Goal: Task Accomplishment & Management: Manage account settings

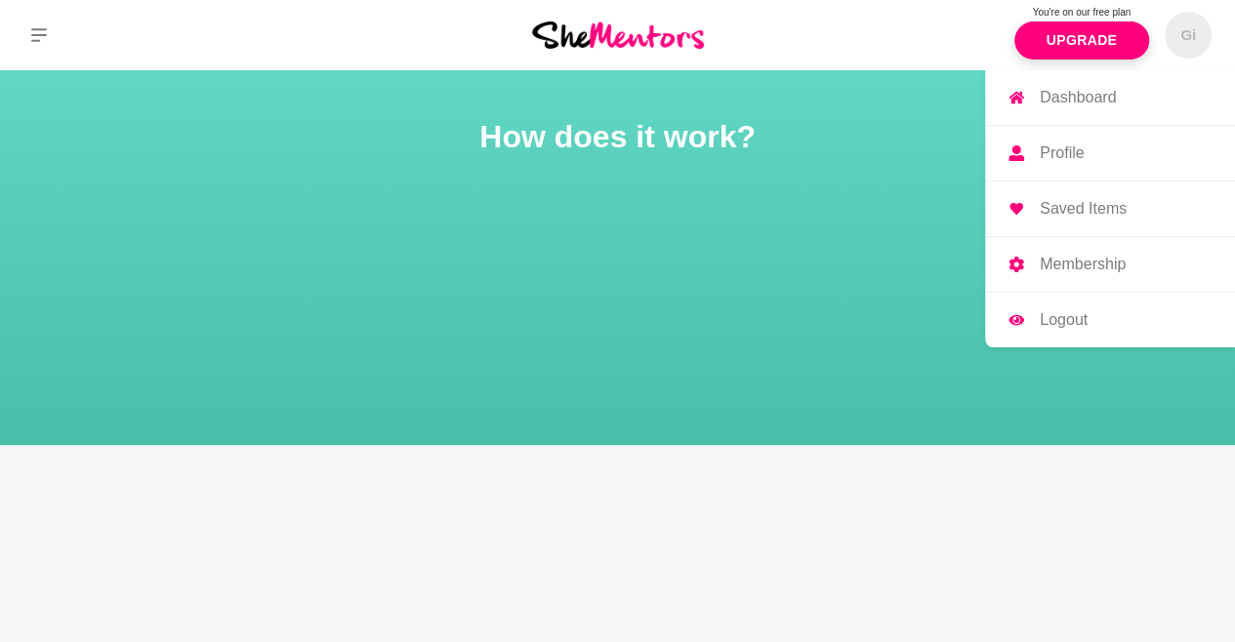
click at [1191, 39] on h5 "Gi" at bounding box center [1188, 35] width 16 height 19
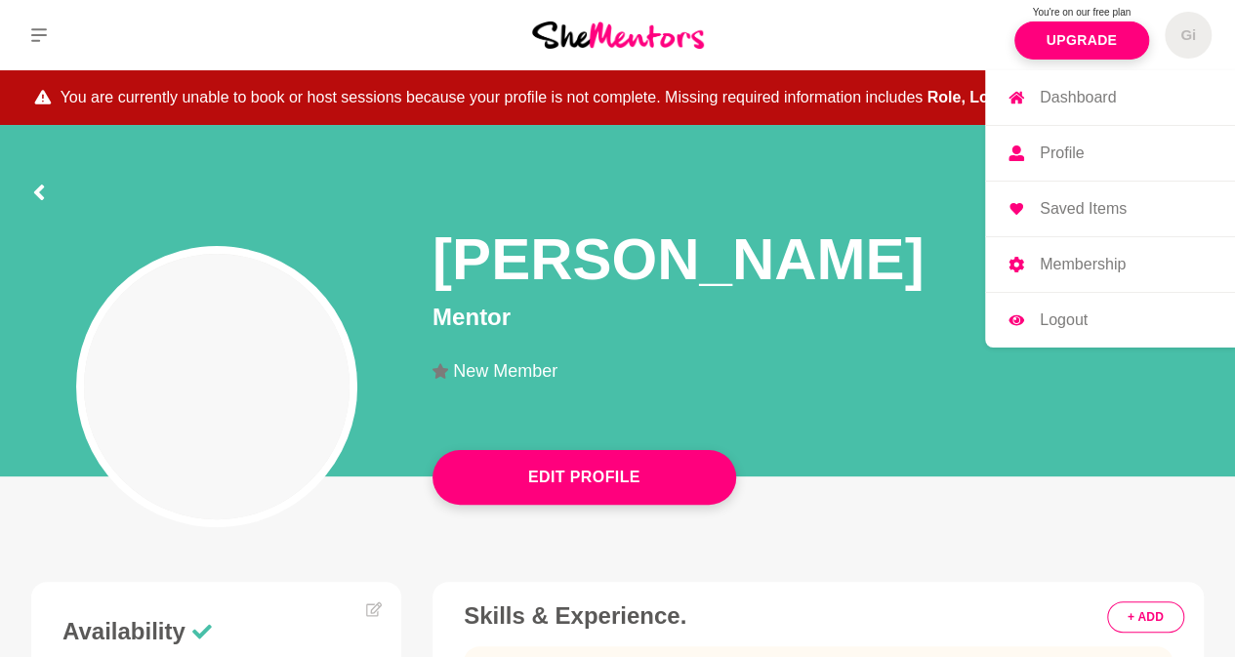
click at [1082, 164] on link "Profile" at bounding box center [1110, 153] width 250 height 55
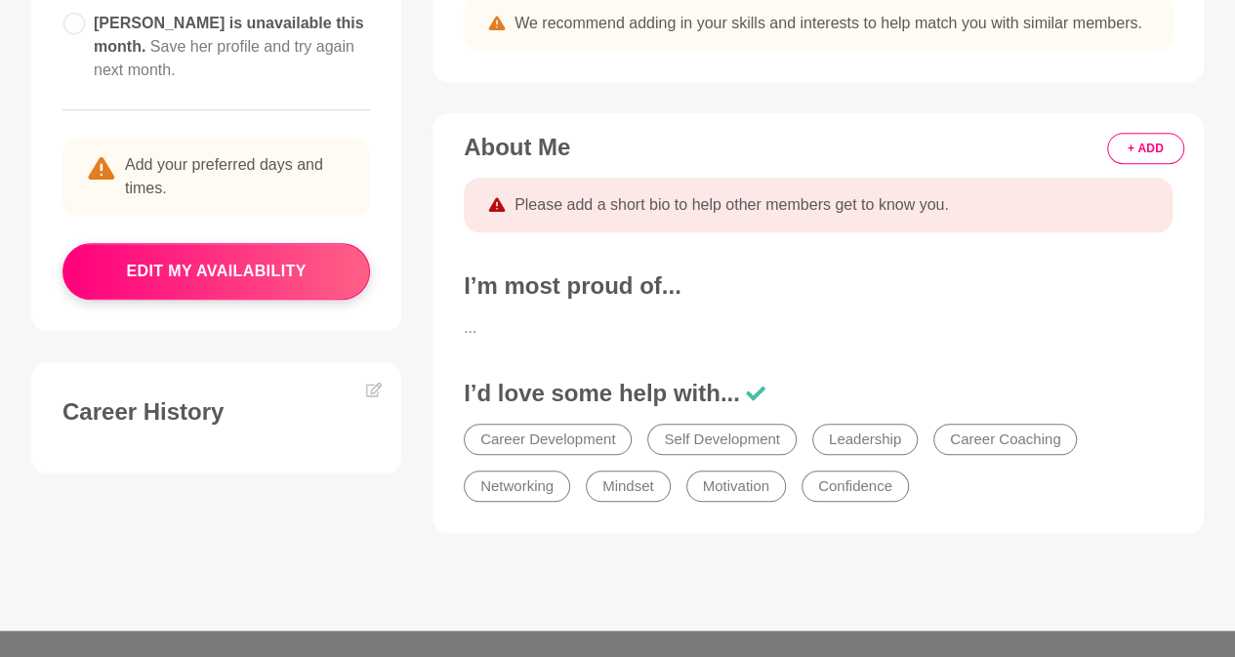
scroll to position [652, 0]
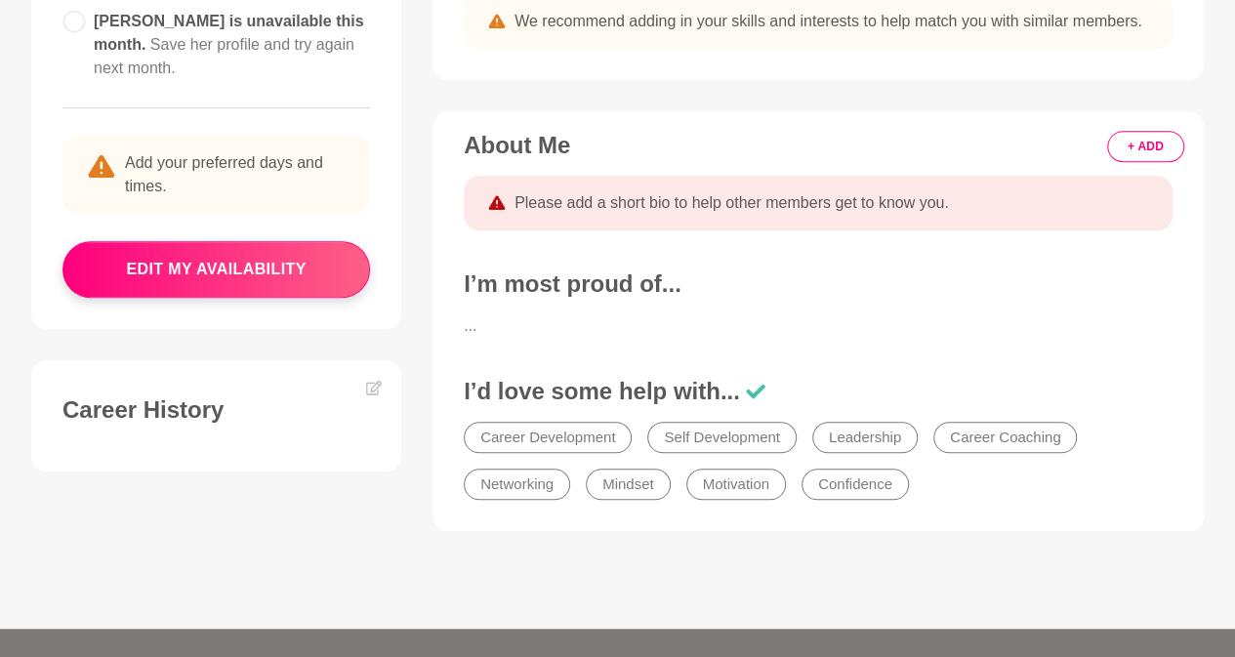
click at [521, 501] on ul "Career Development Self Development Leadership Career Coaching Networking Minds…" at bounding box center [818, 461] width 724 height 94
click at [536, 486] on li "Networking" at bounding box center [517, 484] width 106 height 31
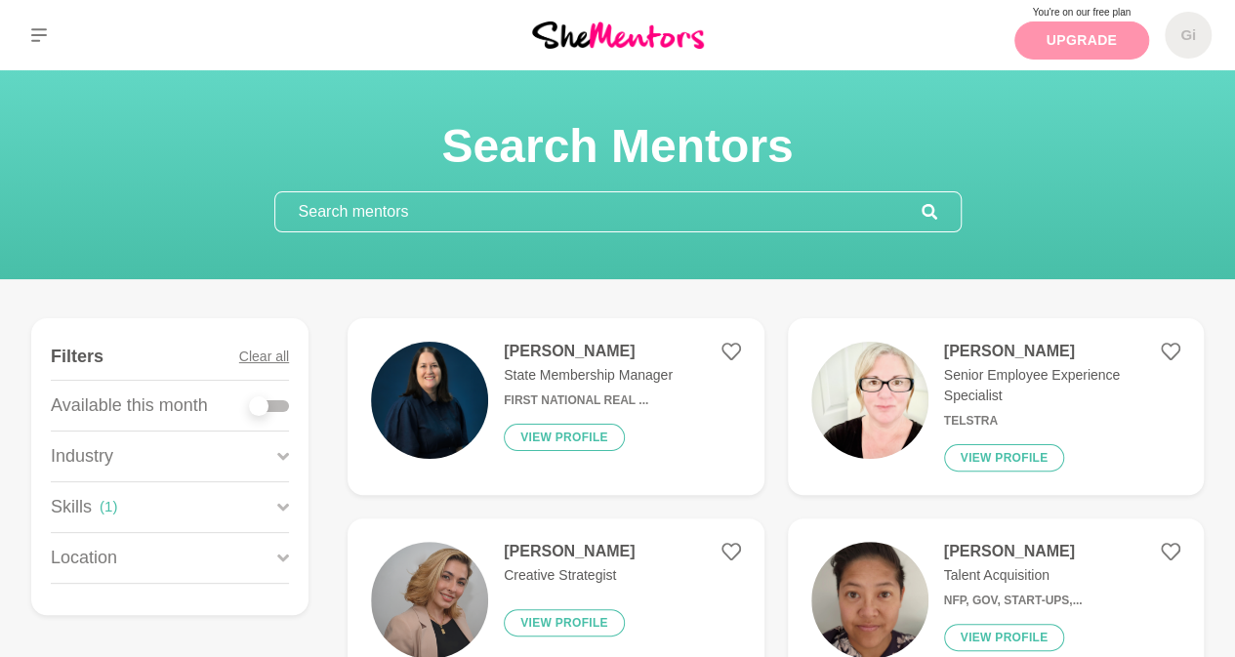
click at [1087, 38] on link "Upgrade" at bounding box center [1081, 40] width 135 height 38
